Goal: Communication & Community: Answer question/provide support

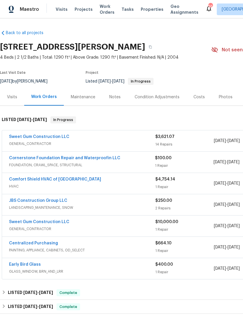
click at [39, 97] on div "Work Orders" at bounding box center [44, 97] width 26 height 6
click at [62, 9] on span "Visits" at bounding box center [62, 9] width 12 height 6
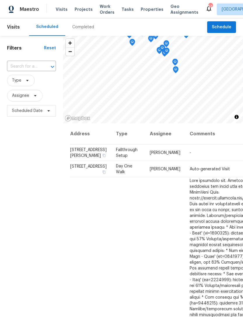
click at [35, 67] on input "text" at bounding box center [23, 66] width 33 height 9
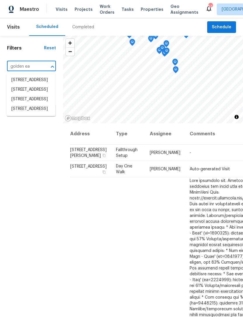
type input "golden e"
click at [25, 104] on li "1217 Golden Eagle Dr, Durham, NC 27704" at bounding box center [31, 99] width 49 height 10
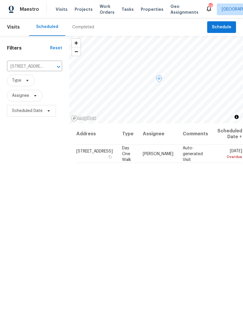
click at [0, 0] on icon at bounding box center [0, 0] width 0 height 0
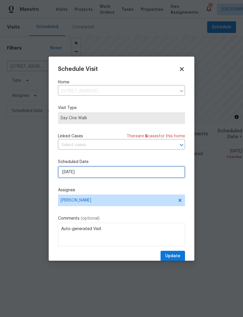
click at [114, 168] on input "[DATE]" at bounding box center [121, 172] width 127 height 12
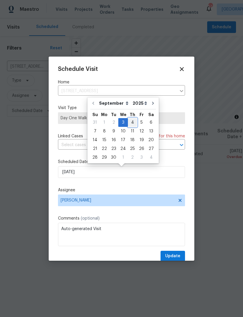
click at [130, 120] on div "4" at bounding box center [132, 122] width 9 height 8
type input "9/4/2025"
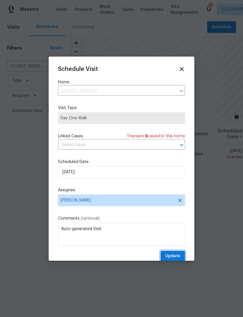
click at [176, 256] on span "Update" at bounding box center [172, 255] width 15 height 7
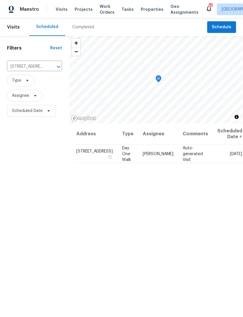
scroll to position [1, 0]
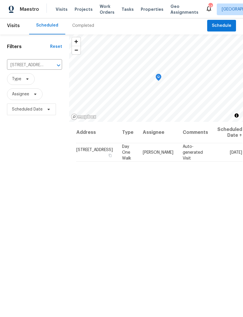
click at [24, 63] on input "1217 Golden Eagle Dr, Durham, NC 27704" at bounding box center [26, 65] width 39 height 9
type input "sablew"
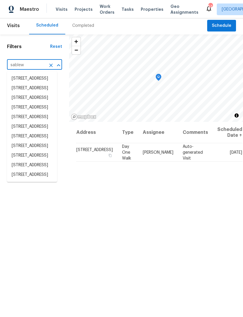
click at [31, 131] on li "10330 Sablewood Dr Unit 203, Raleigh, NC 27617" at bounding box center [32, 127] width 50 height 10
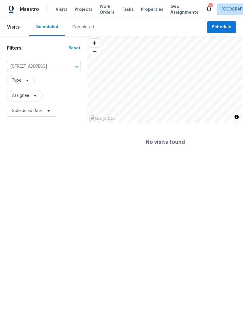
click at [35, 66] on input "10330 Sablewood Dr Unit 203, Raleigh, NC 27617" at bounding box center [35, 66] width 57 height 9
type input "10330"
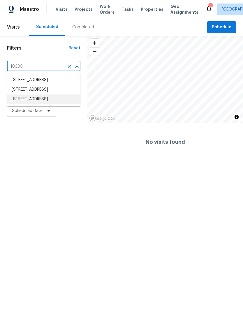
click at [32, 104] on li "10330 Sablewood Dr Unit 103, Raleigh, NC 27617" at bounding box center [43, 99] width 73 height 10
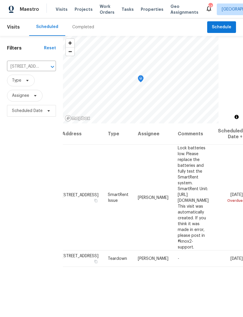
scroll to position [0, 43]
click at [0, 0] on icon at bounding box center [0, 0] width 0 height 0
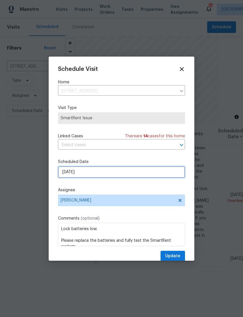
click at [104, 173] on input "[DATE]" at bounding box center [121, 172] width 127 height 12
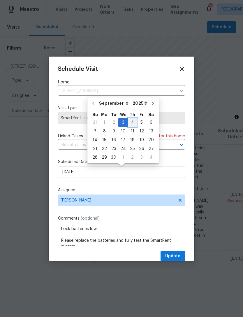
click at [131, 121] on div "4" at bounding box center [132, 122] width 9 height 8
type input "9/4/2025"
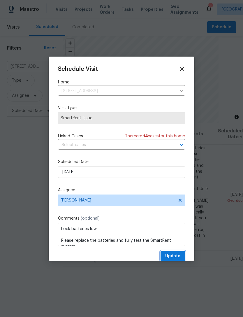
click at [178, 256] on span "Update" at bounding box center [172, 255] width 15 height 7
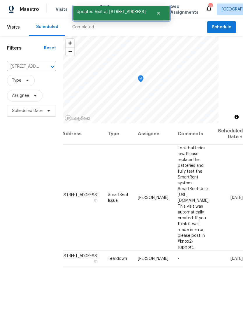
click at [139, 7] on span "Updated Visit at 10330 Sablewood Dr" at bounding box center [110, 12] width 75 height 12
click at [161, 13] on icon "Close" at bounding box center [158, 13] width 5 height 5
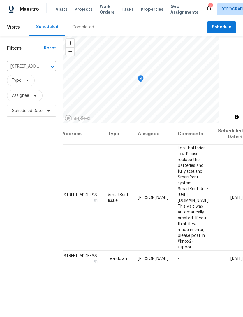
click at [147, 8] on span "Properties" at bounding box center [152, 9] width 23 height 6
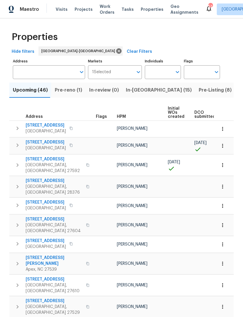
click at [60, 91] on span "Pre-reno (1)" at bounding box center [68, 90] width 27 height 8
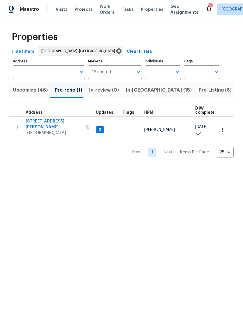
click at [23, 89] on span "Upcoming (46)" at bounding box center [30, 90] width 35 height 8
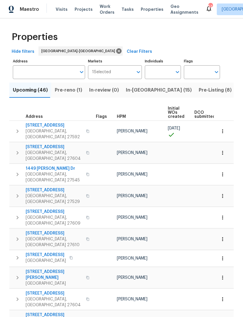
click at [73, 89] on span "Pre-reno (1)" at bounding box center [68, 90] width 27 height 8
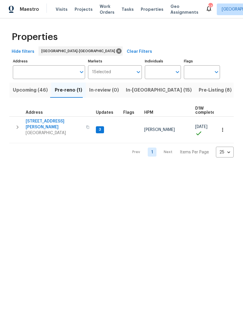
click at [38, 119] on span "[STREET_ADDRESS][PERSON_NAME]" at bounding box center [54, 124] width 57 height 12
click at [25, 92] on span "Upcoming (46)" at bounding box center [30, 90] width 35 height 8
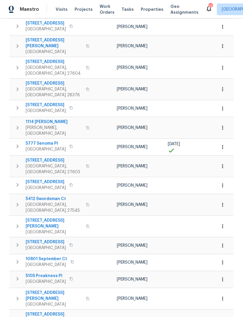
scroll to position [19, 0]
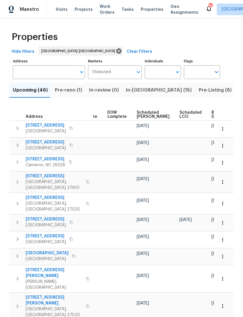
scroll to position [0, 48]
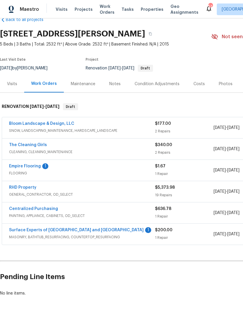
scroll to position [13, 0]
click at [29, 167] on link "Empire Flooring" at bounding box center [25, 166] width 32 height 4
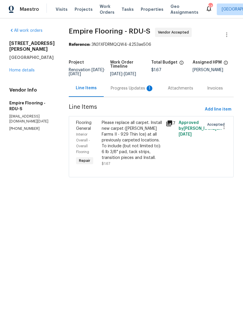
click at [134, 91] on div "Progress Updates 1" at bounding box center [132, 88] width 43 height 6
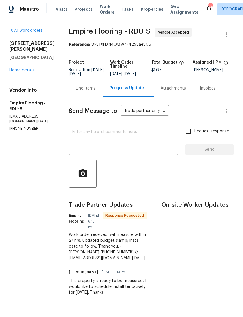
click at [138, 147] on textarea at bounding box center [123, 140] width 103 height 20
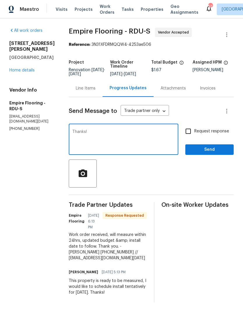
type textarea "Thanks!"
click at [217, 155] on button "Send" at bounding box center [209, 149] width 48 height 11
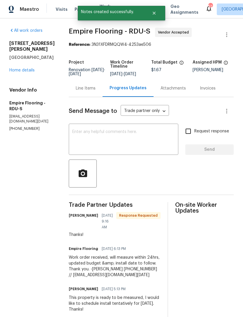
click at [26, 68] on link "Home details" at bounding box center [21, 70] width 25 height 4
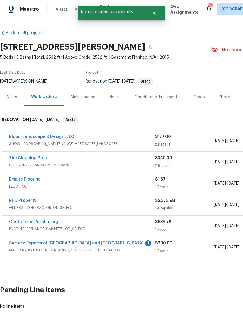
click at [17, 241] on link "Surface Experts of [GEOGRAPHIC_DATA] and [GEOGRAPHIC_DATA]" at bounding box center [76, 243] width 135 height 4
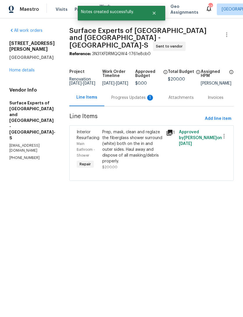
click at [136, 96] on div "Progress Updates 1" at bounding box center [132, 98] width 43 height 6
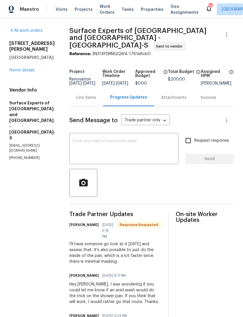
click at [158, 140] on textarea at bounding box center [124, 149] width 102 height 20
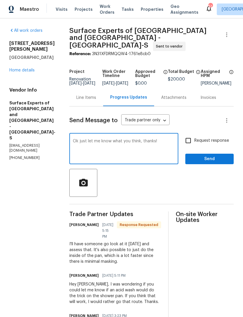
type textarea "Ok just let me know what you think, thanks!"
click at [193, 137] on input "Request response" at bounding box center [188, 140] width 12 height 12
checkbox input "true"
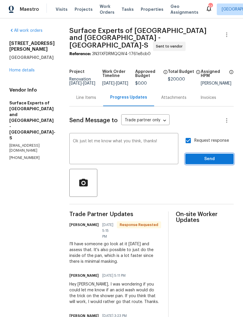
click at [209, 155] on span "Send" at bounding box center [209, 158] width 39 height 7
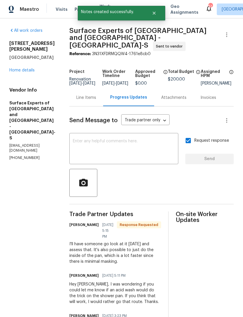
click at [24, 68] on link "Home details" at bounding box center [21, 70] width 25 height 4
